Goal: Find specific page/section: Find specific page/section

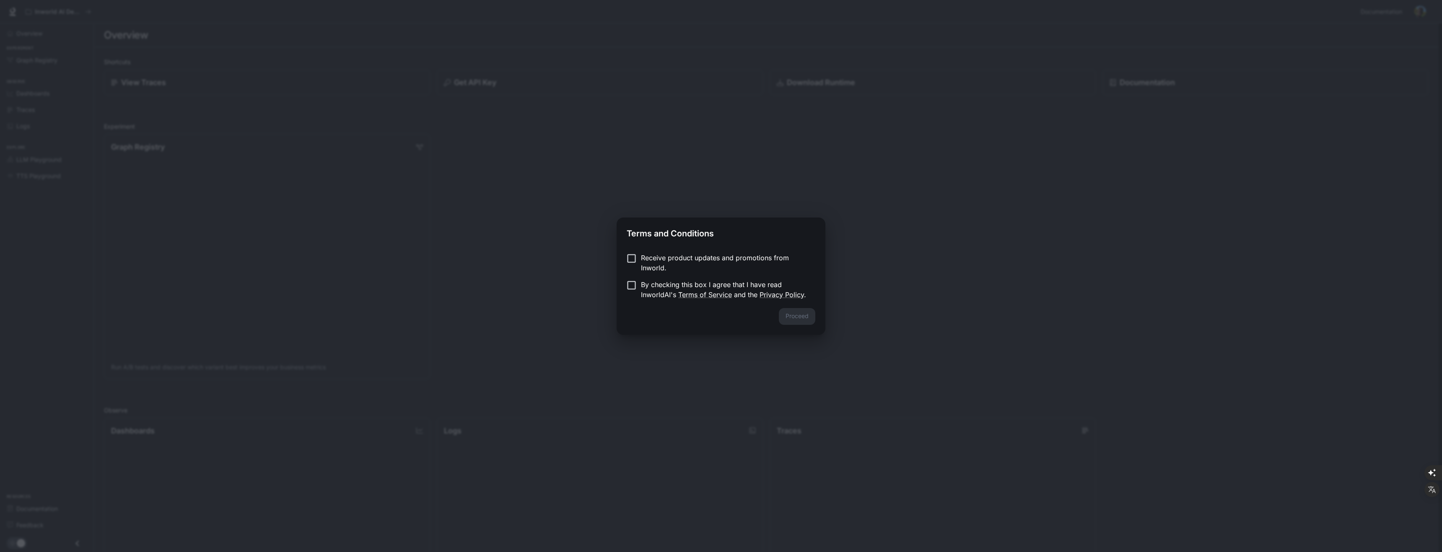
click at [682, 263] on p "Receive product updates and promotions from Inworld." at bounding box center [725, 263] width 168 height 20
click at [634, 291] on label "By checking this box I agree that I have read InworldAI's Terms of Service and …" at bounding box center [715, 290] width 187 height 20
click at [803, 315] on button "Proceed" at bounding box center [797, 316] width 36 height 17
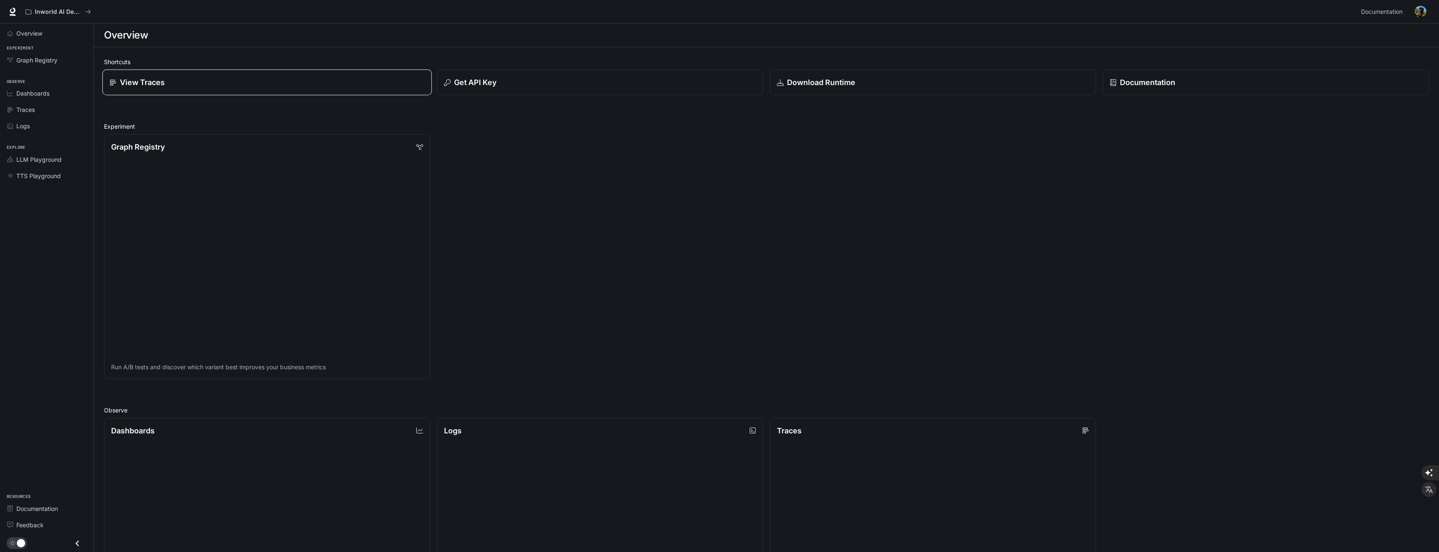
click at [264, 78] on div "View Traces" at bounding box center [266, 82] width 315 height 11
click at [242, 197] on link "Graph Registry Run A/B tests and discover which variant best improves your busi…" at bounding box center [267, 256] width 330 height 247
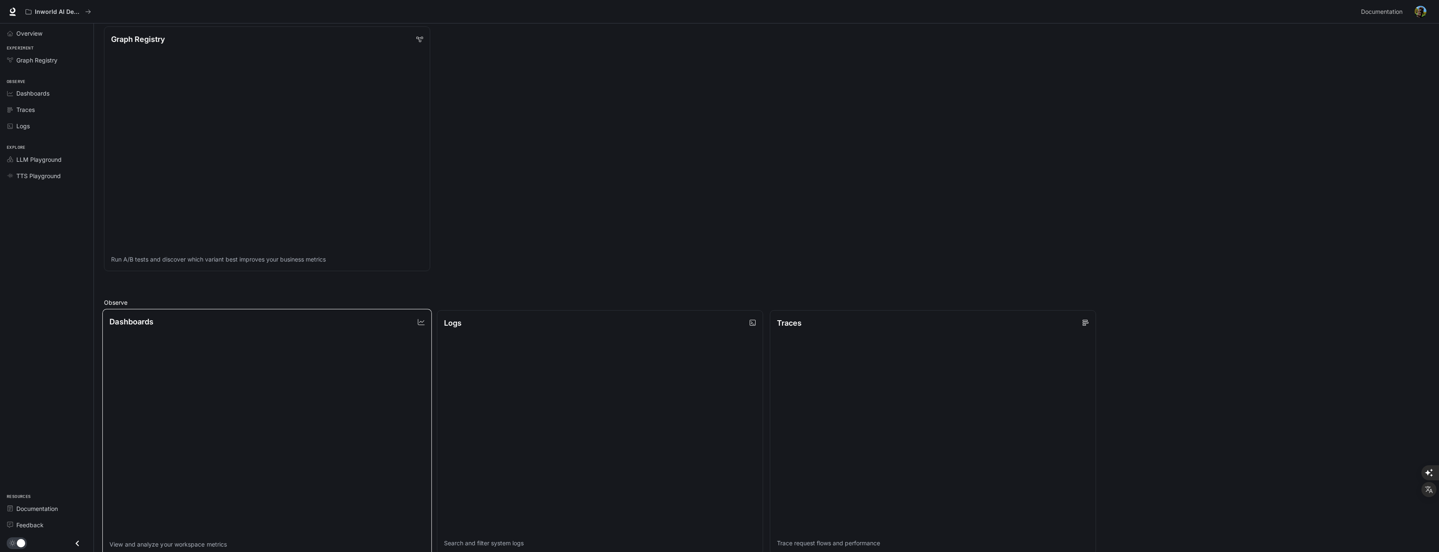
scroll to position [168, 0]
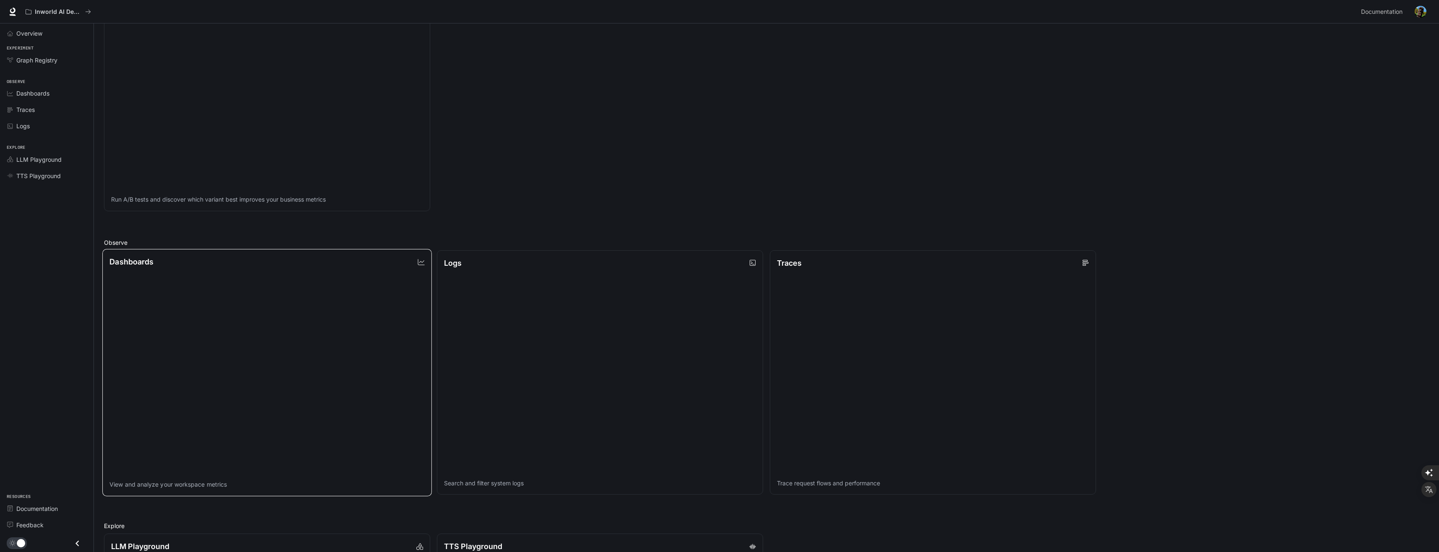
click at [322, 314] on link "Dashboards View and analyze your workspace metrics" at bounding box center [267, 372] width 330 height 247
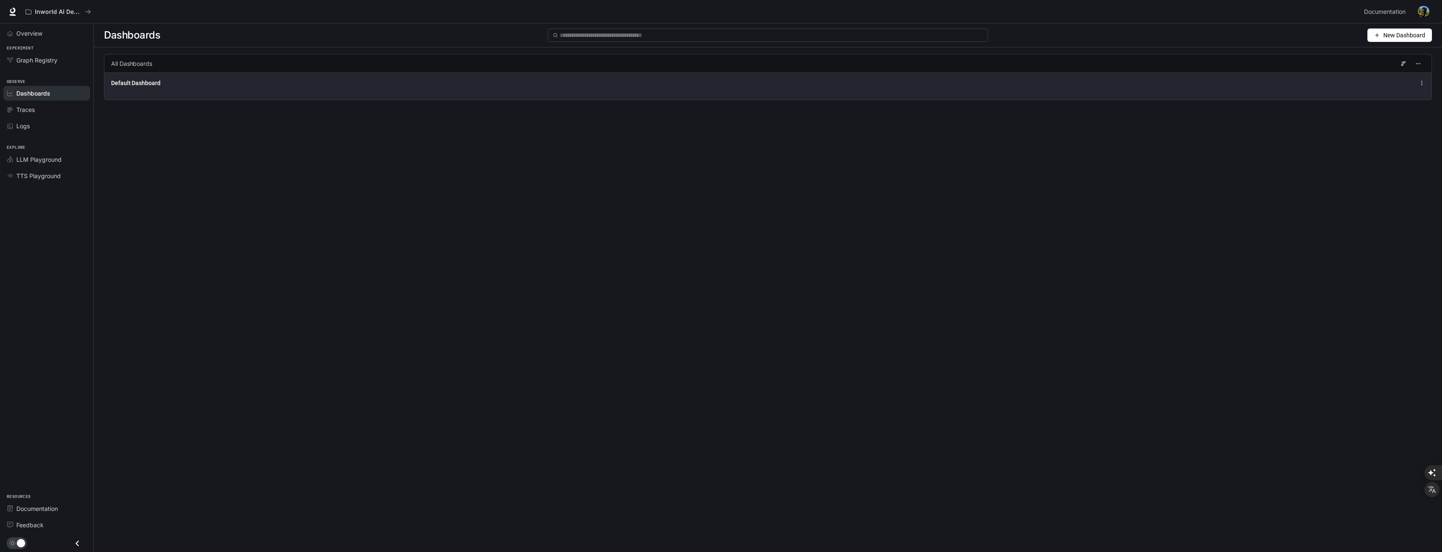
click at [133, 82] on span "Default Dashboard" at bounding box center [135, 83] width 49 height 8
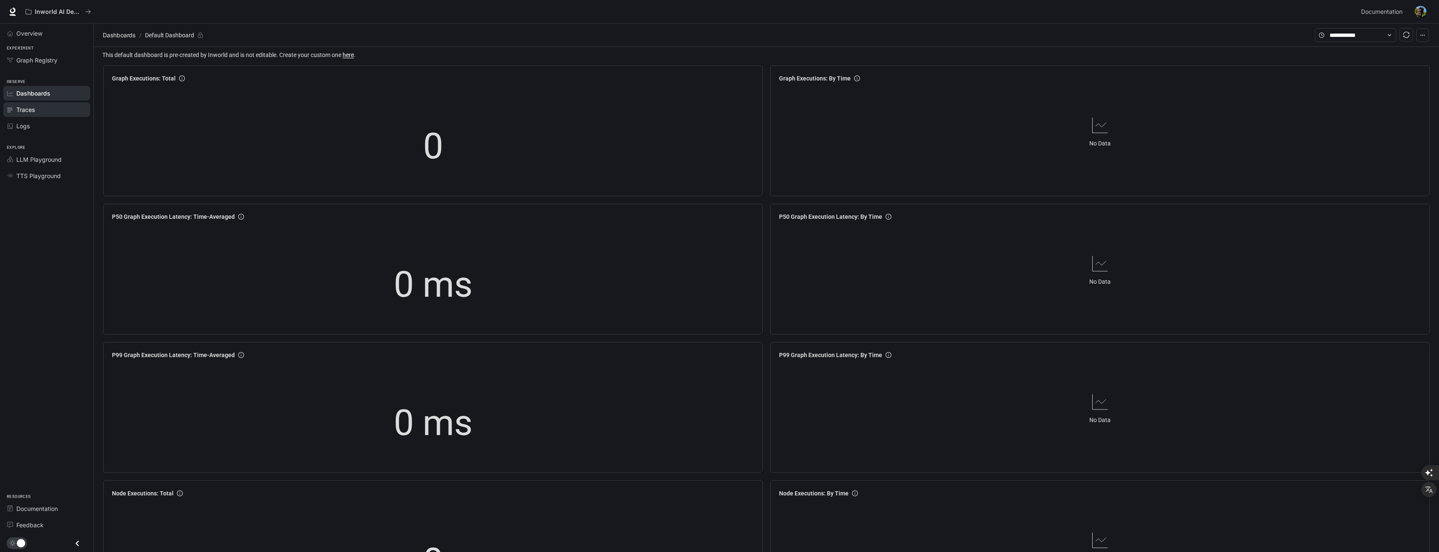
click at [47, 111] on div "Traces" at bounding box center [51, 109] width 70 height 9
